Goal: Task Accomplishment & Management: Complete application form

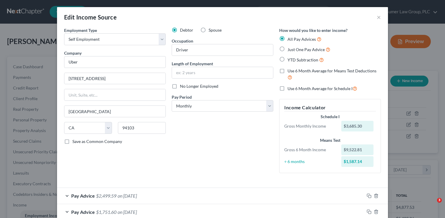
select select "1"
select select "4"
select select "0"
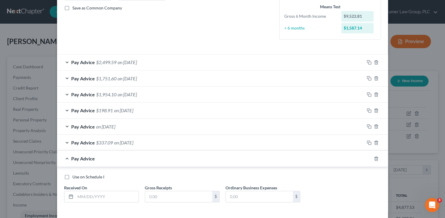
scroll to position [159, 0]
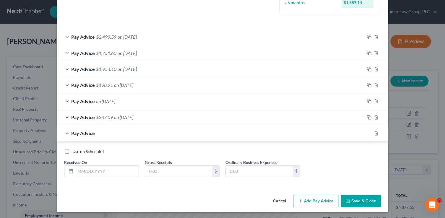
click at [372, 135] on div at bounding box center [379, 132] width 17 height 9
click at [376, 133] on line "button" at bounding box center [376, 133] width 0 height 1
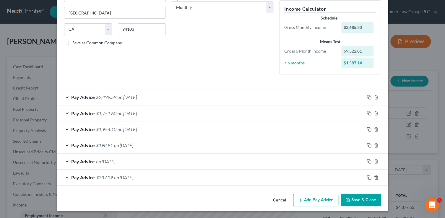
scroll to position [98, 0]
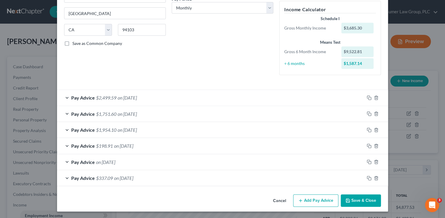
click at [351, 197] on button "Save & Close" at bounding box center [360, 200] width 40 height 12
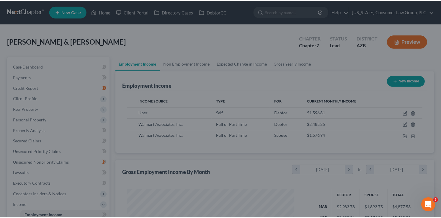
scroll to position [295153, 295079]
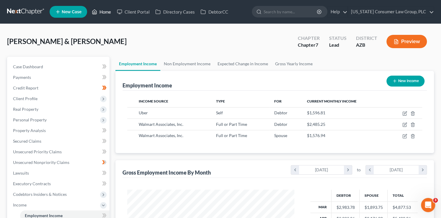
click at [94, 15] on link "Home" at bounding box center [101, 11] width 25 height 11
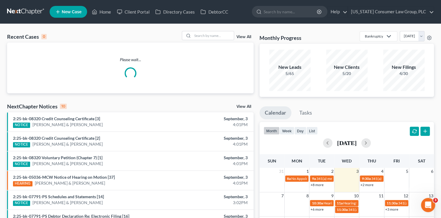
click at [212, 41] on div "Recent Cases 0 View All" at bounding box center [130, 37] width 247 height 12
click at [215, 38] on input "search" at bounding box center [213, 35] width 41 height 9
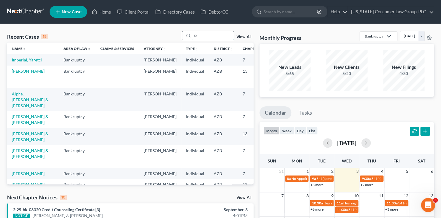
type input "f"
type input "[PERSON_NAME]"
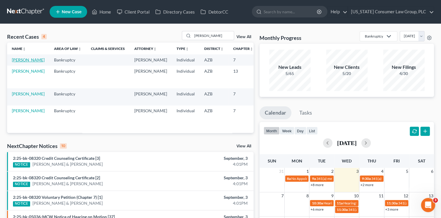
click at [17, 62] on link "[PERSON_NAME]" at bounding box center [28, 59] width 33 height 5
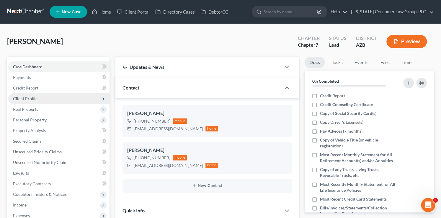
click at [30, 100] on span "Client Profile" at bounding box center [25, 98] width 25 height 5
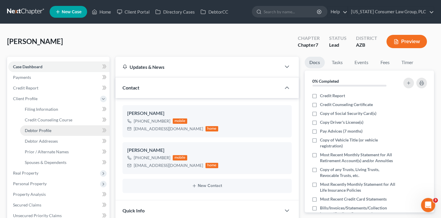
click at [44, 130] on span "Debtor Profile" at bounding box center [38, 130] width 27 height 5
select select "0"
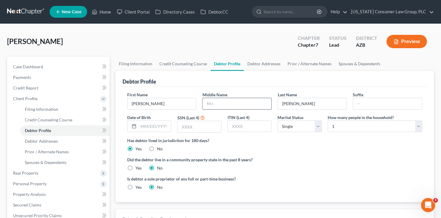
click at [221, 103] on input "text" at bounding box center [237, 103] width 69 height 11
type input "[DEMOGRAPHIC_DATA]"
type input "[DATE]"
type input "5084"
click at [134, 166] on div "Yes" at bounding box center [134, 168] width 14 height 6
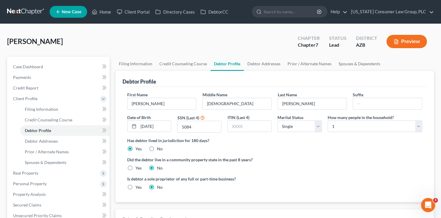
click at [134, 169] on div "Yes" at bounding box center [134, 168] width 14 height 6
click at [136, 168] on label "Yes" at bounding box center [139, 168] width 6 height 6
click at [138, 168] on input "Yes" at bounding box center [140, 167] width 4 height 4
radio input "true"
radio input "false"
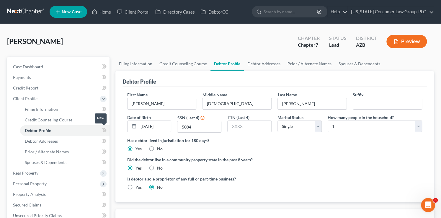
click at [101, 131] on span at bounding box center [104, 131] width 10 height 9
drag, startPoint x: 102, startPoint y: 131, endPoint x: 167, endPoint y: 133, distance: 65.6
click at [103, 131] on icon at bounding box center [104, 130] width 4 height 7
click at [363, 131] on select "Select 1 2 3 4 5 6 7 8 9 10 11 12 13 14 15 16 17 18 19 20" at bounding box center [375, 126] width 94 height 12
select select "3"
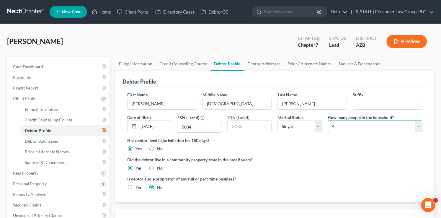
click at [328, 120] on select "Select 1 2 3 4 5 6 7 8 9 10 11 12 13 14 15 16 17 18 19 20" at bounding box center [375, 126] width 94 height 12
click at [255, 63] on link "Debtor Addresses" at bounding box center [264, 64] width 40 height 14
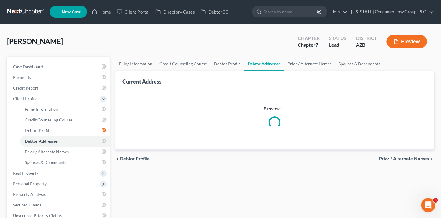
select select "0"
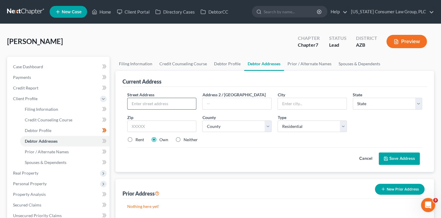
click at [152, 105] on input "text" at bounding box center [162, 103] width 69 height 11
type input "[STREET_ADDRESS]"
type input "85024"
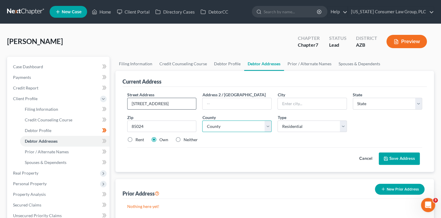
type input "Phoenix"
select select "3"
select select "7"
click at [137, 141] on label "Rent" at bounding box center [140, 140] width 9 height 6
click at [138, 141] on input "Rent" at bounding box center [140, 139] width 4 height 4
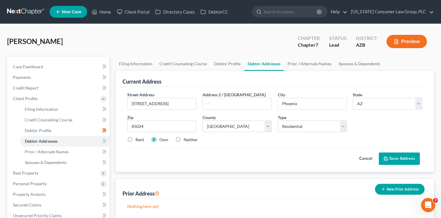
radio input "true"
click at [390, 160] on button "Save Address" at bounding box center [399, 158] width 41 height 12
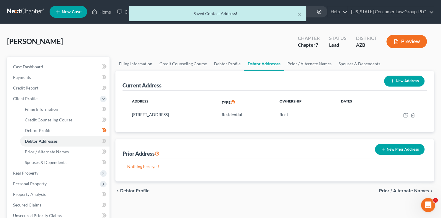
click at [406, 150] on button "New Prior Address" at bounding box center [400, 149] width 50 height 11
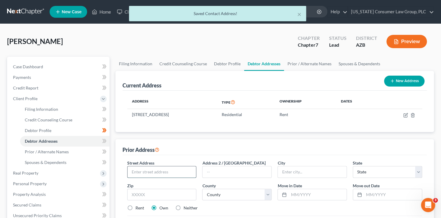
click at [156, 174] on input "text" at bounding box center [162, 171] width 69 height 11
type input "[STREET_ADDRESS]"
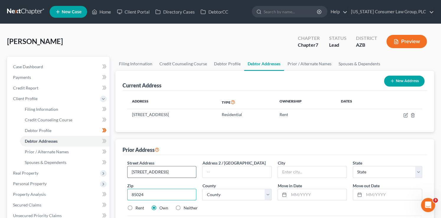
type input "85024"
type input "Phoenix"
select select "3"
select select "7"
type input "06/2022"
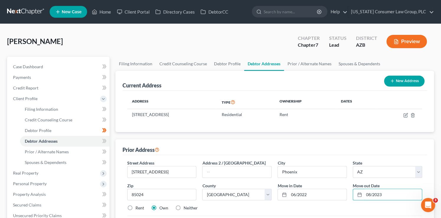
type input "08/2023"
click at [140, 207] on label "Rent" at bounding box center [140, 208] width 9 height 6
click at [140, 207] on input "Rent" at bounding box center [140, 207] width 4 height 4
radio input "true"
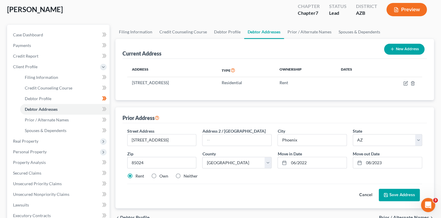
scroll to position [89, 0]
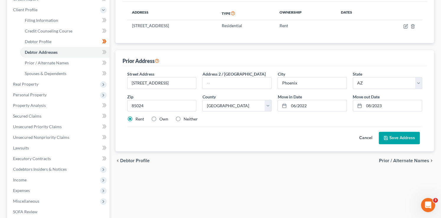
click at [398, 141] on button "Save Address" at bounding box center [399, 138] width 41 height 12
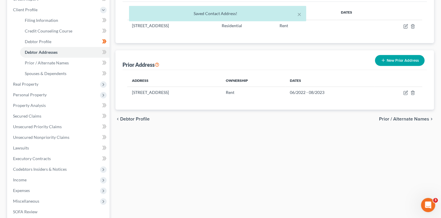
scroll to position [88, 0]
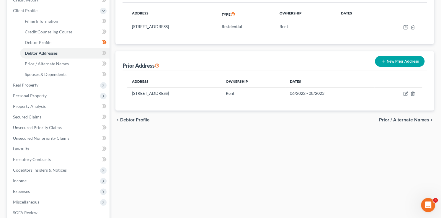
click at [390, 61] on button "New Prior Address" at bounding box center [400, 61] width 50 height 11
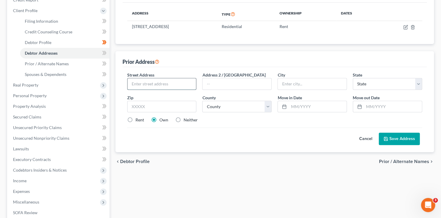
click at [154, 81] on input "text" at bounding box center [162, 83] width 69 height 11
type input "[STREET_ADDRESS]"
type input "Phoenix"
select select "3"
type input "85024"
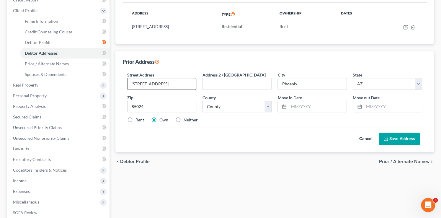
type input "06/2022"
type input "08/2023"
click at [186, 82] on input "[STREET_ADDRESS]" at bounding box center [162, 83] width 69 height 11
type input "[STREET_ADDRESS]"
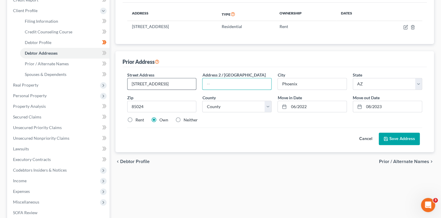
scroll to position [0, 0]
select select "7"
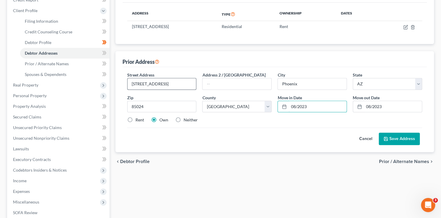
type input "08/2023"
type input "0"
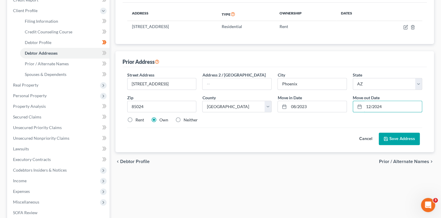
type input "12/2024"
click at [138, 119] on label "Rent" at bounding box center [140, 120] width 9 height 6
click at [138, 119] on input "Rent" at bounding box center [140, 119] width 4 height 4
radio input "true"
click at [408, 139] on button "Save Address" at bounding box center [399, 139] width 41 height 12
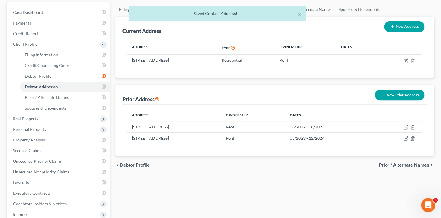
scroll to position [53, 0]
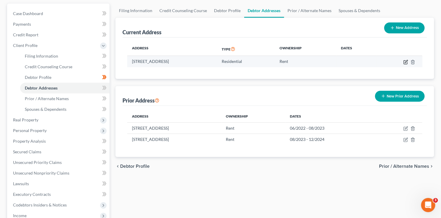
click at [407, 62] on icon "button" at bounding box center [406, 62] width 4 height 4
select select "3"
select select "7"
select select "0"
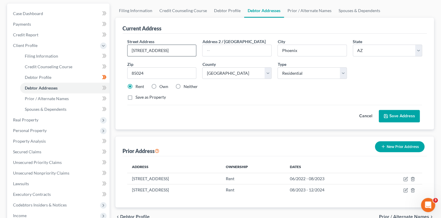
drag, startPoint x: 187, startPoint y: 49, endPoint x: 190, endPoint y: 45, distance: 4.4
click at [187, 49] on input "[STREET_ADDRESS]" at bounding box center [162, 50] width 69 height 11
type input "[STREET_ADDRESS] Apt. 1112"
type input "85027"
click at [417, 117] on button "Save Address" at bounding box center [399, 116] width 41 height 12
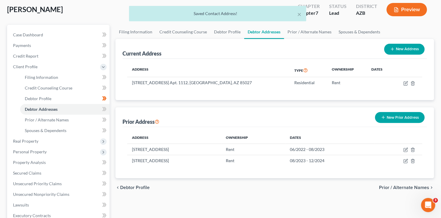
scroll to position [0, 0]
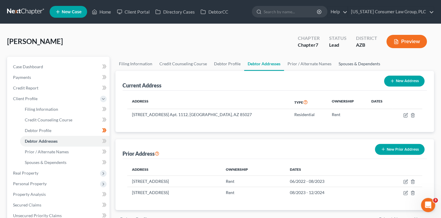
click at [340, 67] on link "Spouses & Dependents" at bounding box center [359, 64] width 49 height 14
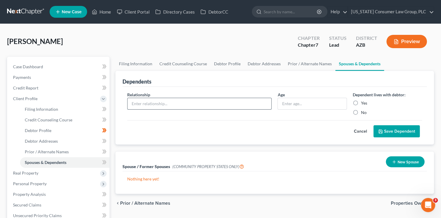
click at [246, 103] on input "text" at bounding box center [200, 103] width 144 height 11
type input "Daughter"
type input "0"
click at [366, 103] on label "Yes" at bounding box center [364, 103] width 6 height 6
click at [366, 103] on input "Yes" at bounding box center [365, 102] width 4 height 4
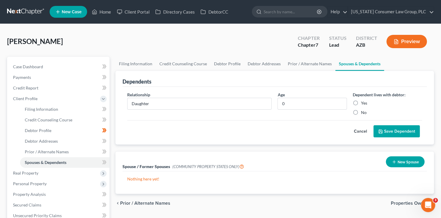
radio input "true"
click at [392, 126] on button "Save Dependent" at bounding box center [397, 131] width 46 height 12
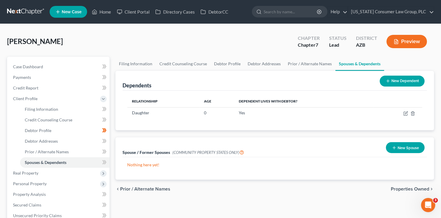
scroll to position [7, 0]
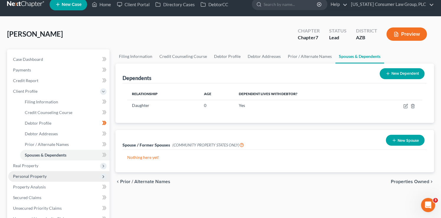
click at [15, 177] on span "Personal Property" at bounding box center [30, 176] width 34 height 5
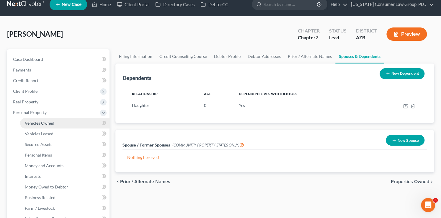
click at [52, 123] on span "Vehicles Owned" at bounding box center [40, 122] width 30 height 5
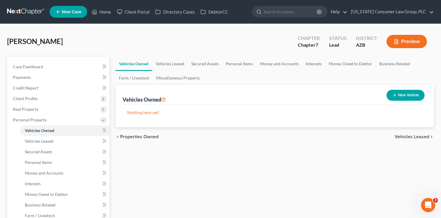
click at [408, 98] on button "New Vehicle" at bounding box center [405, 95] width 38 height 11
select select "0"
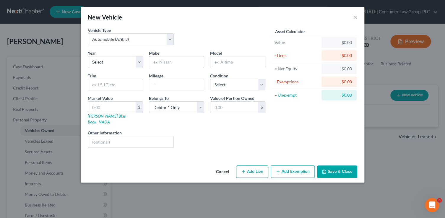
click at [117, 55] on div "Year Select 2026 2025 2024 2023 2022 2021 2020 2019 2018 2017 2016 2015 2014 20…" at bounding box center [115, 59] width 61 height 18
click at [117, 57] on select "Select 2026 2025 2024 2023 2022 2021 2020 2019 2018 2017 2016 2015 2014 2013 20…" at bounding box center [115, 62] width 55 height 12
select select "1"
click at [88, 56] on select "Select 2026 2025 2024 2023 2022 2021 2020 2019 2018 2017 2016 2015 2014 2013 20…" at bounding box center [115, 62] width 55 height 12
click at [165, 61] on input "text" at bounding box center [176, 61] width 55 height 11
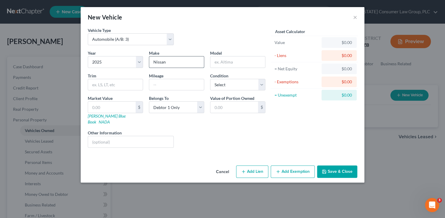
type input "Nissan"
type input "Frontier"
type input "SV"
type input "5000"
select select "3"
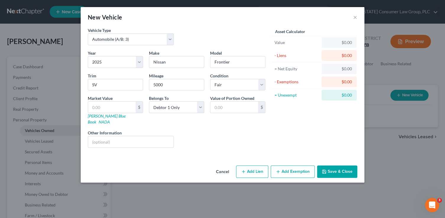
click at [341, 165] on button "Save & Close" at bounding box center [337, 171] width 40 height 12
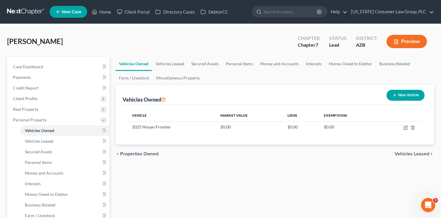
scroll to position [5, 0]
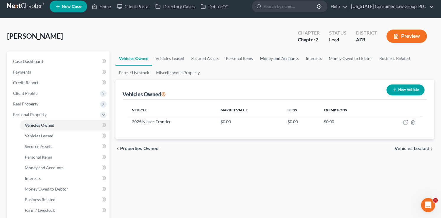
click at [273, 58] on link "Money and Accounts" at bounding box center [280, 58] width 46 height 14
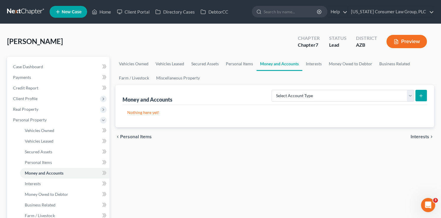
scroll to position [1, 0]
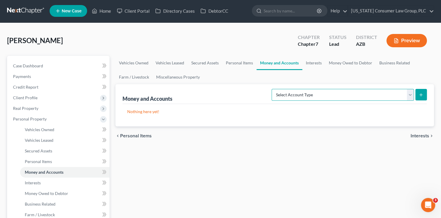
click at [316, 92] on select "Select Account Type Brokerage (A/B: 18, SOFA: 20) Cash on Hand (A/B: 16) Certif…" at bounding box center [343, 95] width 142 height 12
select select "checking"
click at [273, 89] on select "Select Account Type Brokerage (A/B: 18, SOFA: 20) Cash on Hand (A/B: 16) Certif…" at bounding box center [343, 95] width 142 height 12
click at [419, 94] on icon "submit" at bounding box center [421, 94] width 5 height 5
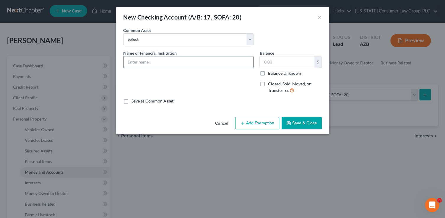
click at [134, 61] on input "text" at bounding box center [188, 61] width 130 height 11
type input "Chime 5856"
click at [293, 121] on button "Save & Close" at bounding box center [301, 123] width 40 height 12
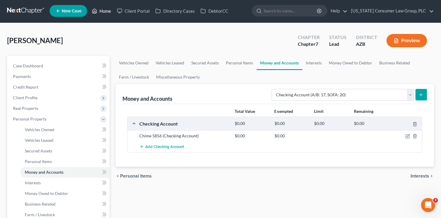
click at [103, 11] on link "Home" at bounding box center [101, 11] width 25 height 11
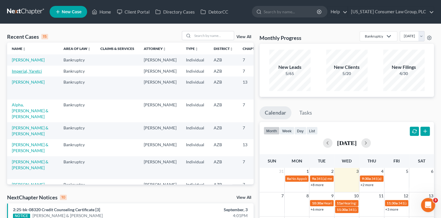
click at [21, 74] on link "Imperial, Yaretci" at bounding box center [27, 70] width 30 height 5
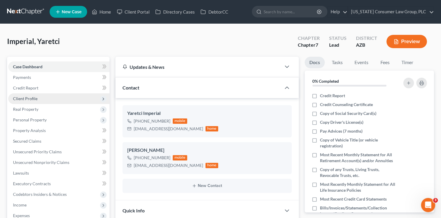
click at [39, 97] on span "Client Profile" at bounding box center [58, 98] width 101 height 11
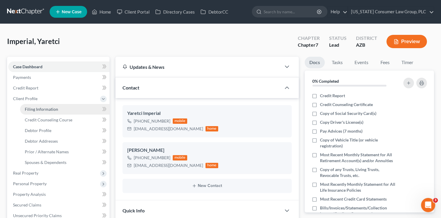
click at [61, 106] on link "Filing Information" at bounding box center [64, 109] width 89 height 11
select select "1"
select select "0"
select select "3"
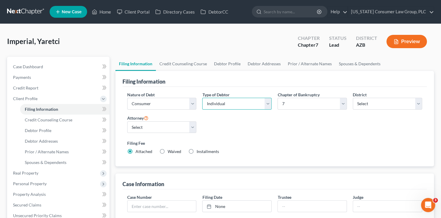
click at [233, 104] on select "Select Individual Joint" at bounding box center [236, 104] width 69 height 12
select select "1"
click at [202, 98] on select "Select Individual Joint" at bounding box center [236, 104] width 69 height 12
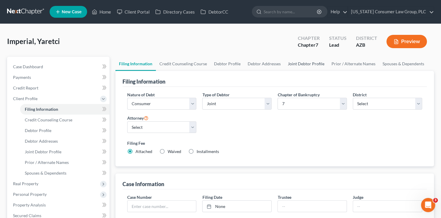
click at [289, 62] on link "Joint Debtor Profile" at bounding box center [306, 64] width 44 height 14
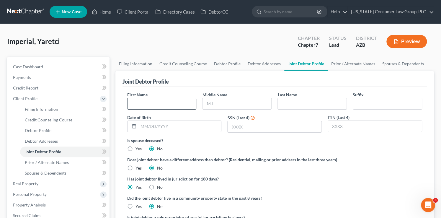
click at [174, 105] on input "text" at bounding box center [162, 103] width 69 height 11
type input "[PERSON_NAME]"
click at [136, 203] on label "Yes" at bounding box center [139, 206] width 6 height 6
click at [138, 203] on input "Yes" at bounding box center [140, 205] width 4 height 4
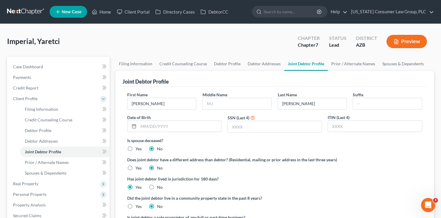
radio input "true"
radio input "false"
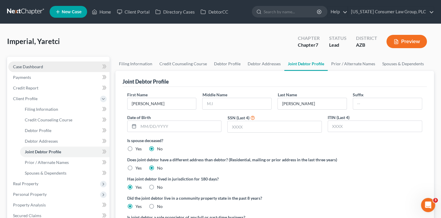
click at [62, 64] on link "Case Dashboard" at bounding box center [58, 66] width 101 height 11
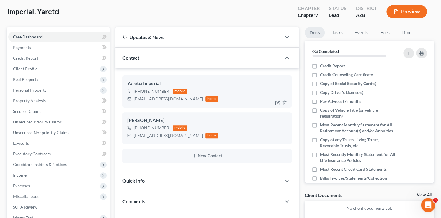
scroll to position [31, 0]
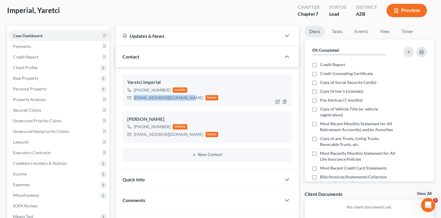
drag, startPoint x: 184, startPoint y: 97, endPoint x: 129, endPoint y: 97, distance: 55.5
click at [129, 97] on div "[EMAIL_ADDRESS][DOMAIN_NAME] home" at bounding box center [172, 98] width 91 height 8
copy div "[EMAIL_ADDRESS][DOMAIN_NAME]"
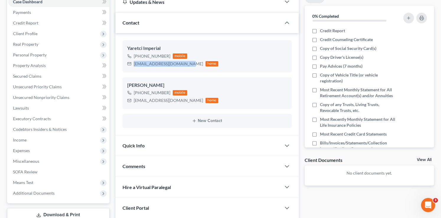
scroll to position [116, 0]
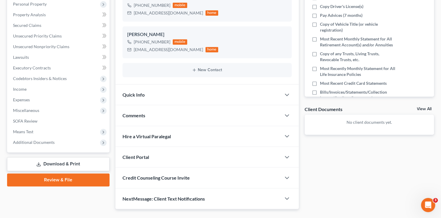
click at [144, 155] on span "Client Portal" at bounding box center [136, 157] width 27 height 6
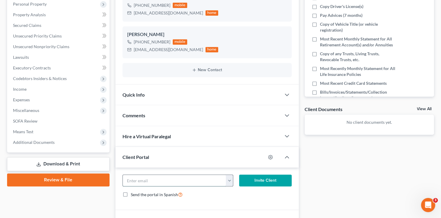
click at [142, 180] on input "email" at bounding box center [174, 180] width 103 height 11
paste input "[EMAIL_ADDRESS][DOMAIN_NAME]"
type input "[EMAIL_ADDRESS][DOMAIN_NAME]"
click at [266, 182] on button "Invite Client" at bounding box center [265, 180] width 53 height 12
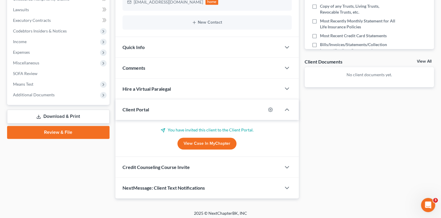
scroll to position [165, 0]
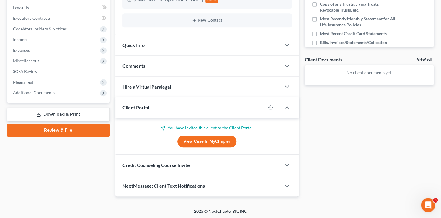
click at [159, 166] on span "Credit Counseling Course Invite" at bounding box center [156, 165] width 67 height 6
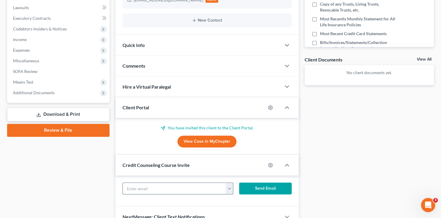
click at [158, 186] on input "text" at bounding box center [174, 188] width 103 height 11
paste input "[EMAIL_ADDRESS][DOMAIN_NAME]"
type input "[EMAIL_ADDRESS][DOMAIN_NAME]"
click at [277, 185] on button "Send Email" at bounding box center [265, 188] width 53 height 12
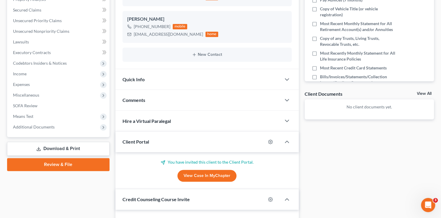
scroll to position [0, 0]
